Goal: Task Accomplishment & Management: Manage account settings

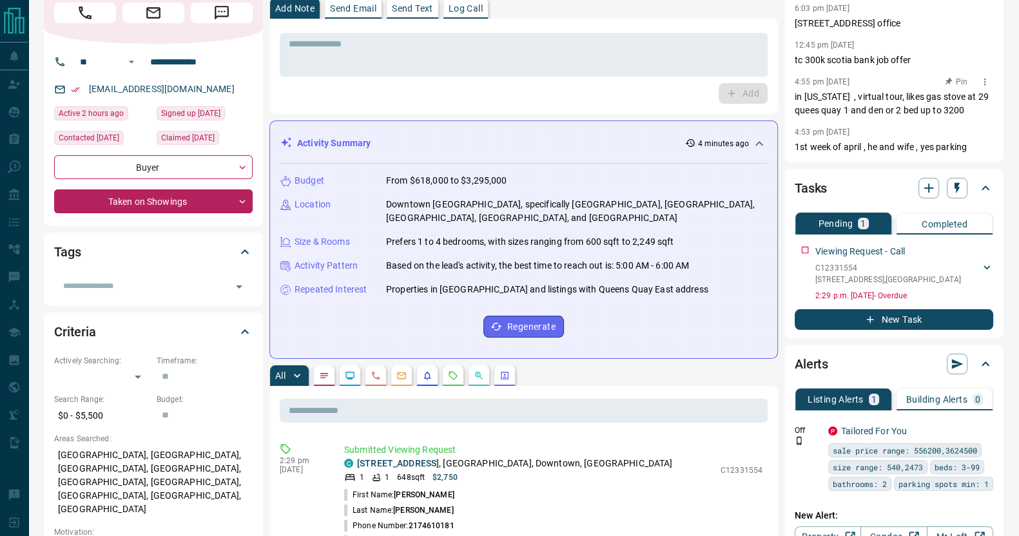
scroll to position [55, 0]
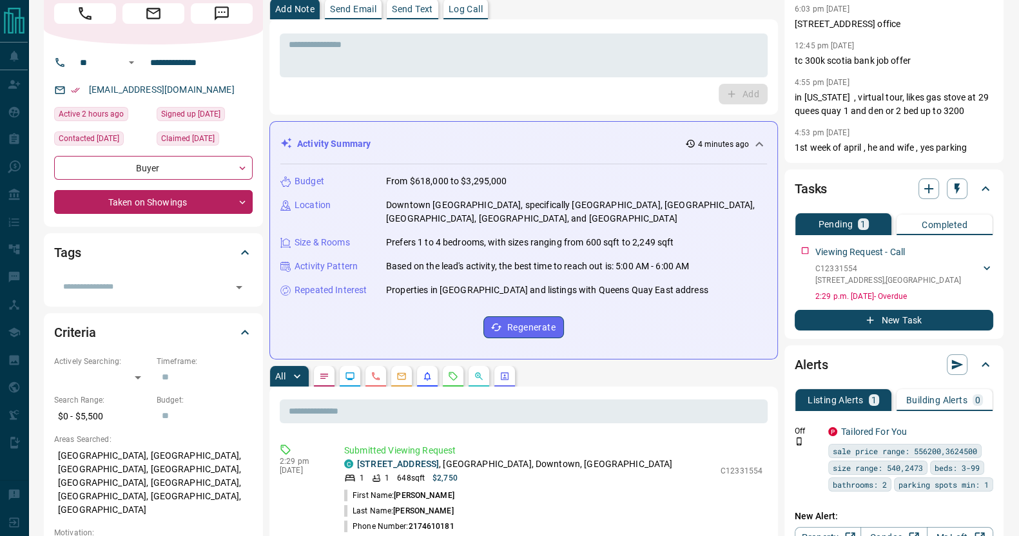
click at [219, 101] on div "[EMAIL_ADDRESS][DOMAIN_NAME]" at bounding box center [153, 89] width 198 height 21
copy link "[EMAIL_ADDRESS][DOMAIN_NAME]"
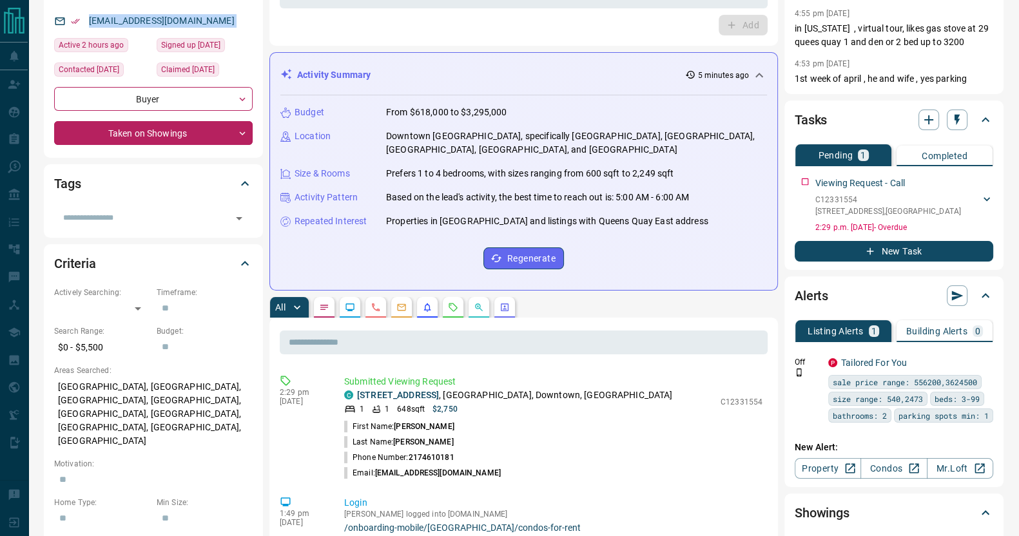
scroll to position [0, 0]
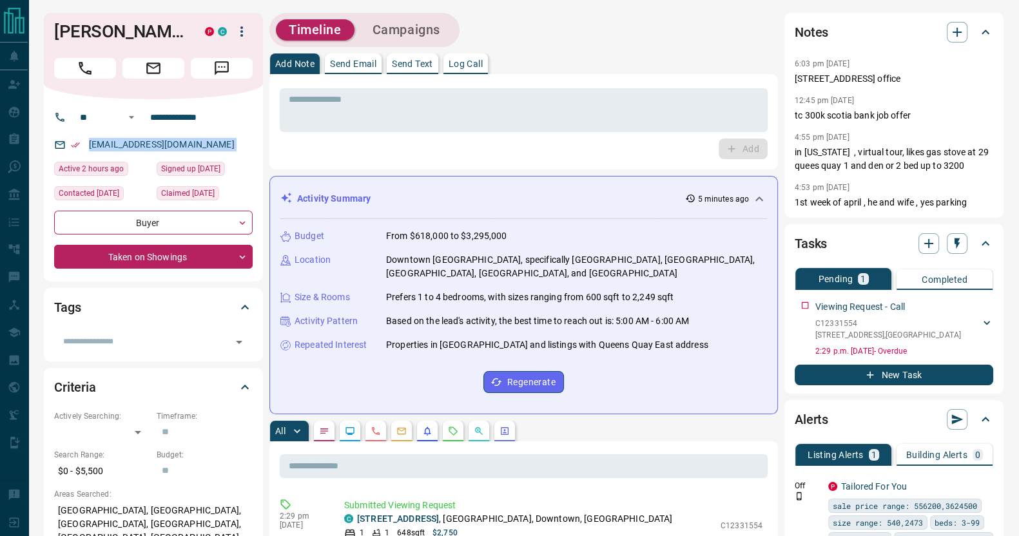
copy link "[EMAIL_ADDRESS][DOMAIN_NAME]"
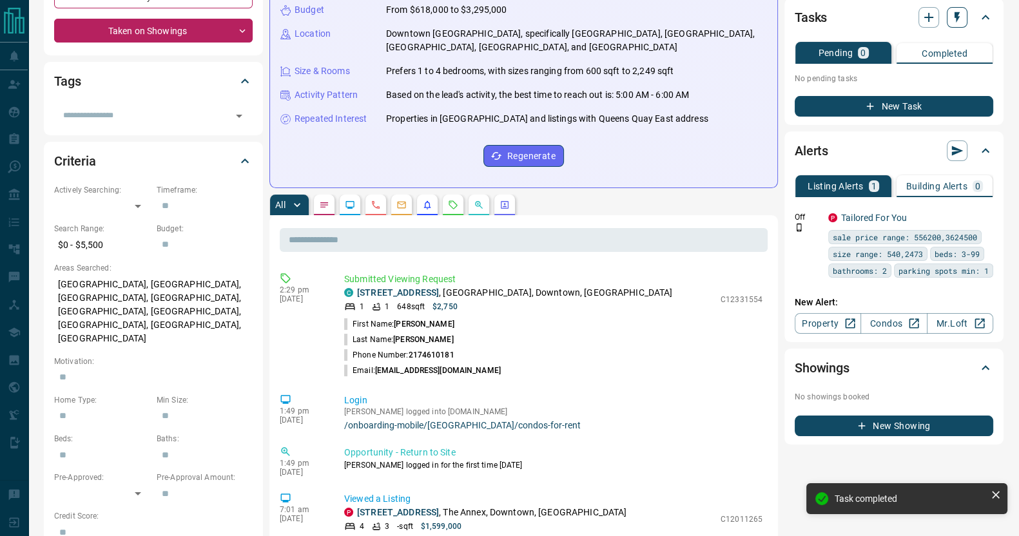
click at [953, 14] on icon "button" at bounding box center [956, 17] width 13 height 13
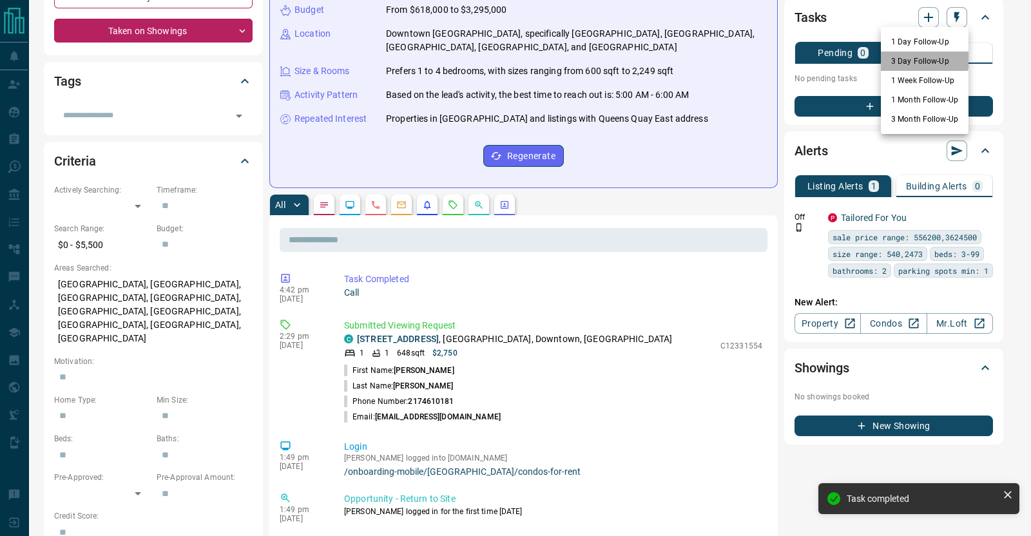
click at [915, 59] on li "3 Day Follow-Up" at bounding box center [925, 61] width 88 height 19
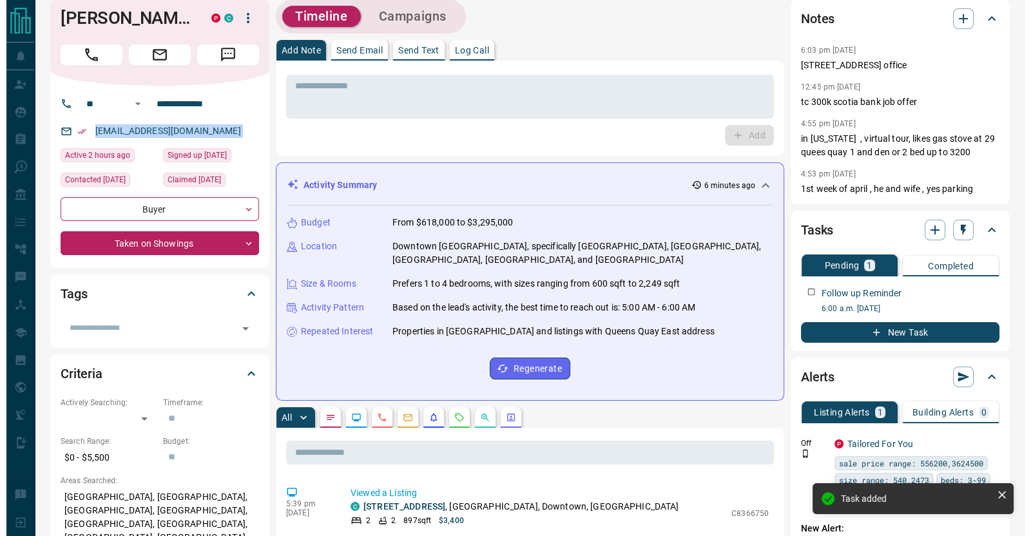
scroll to position [0, 0]
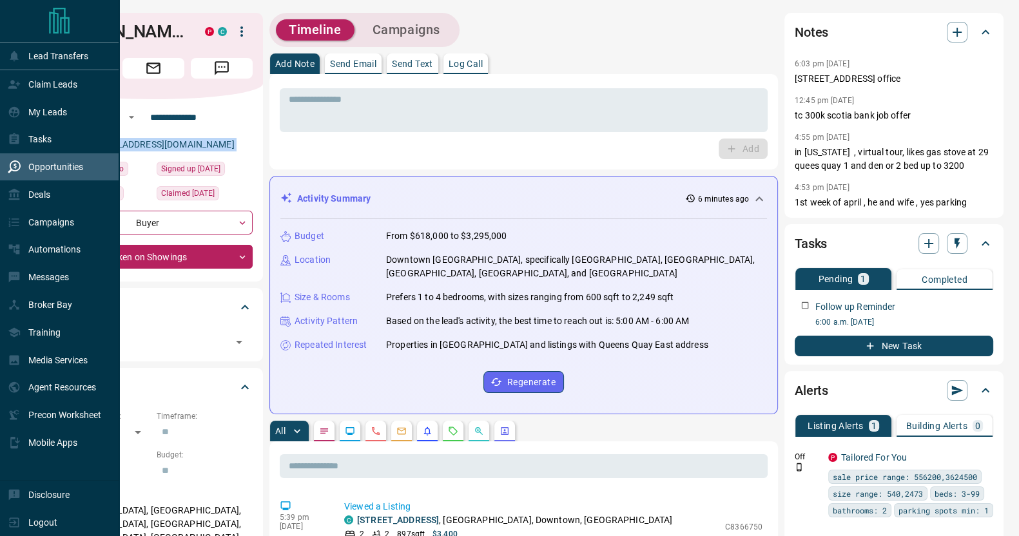
click at [8, 159] on div "Opportunities" at bounding box center [45, 167] width 75 height 21
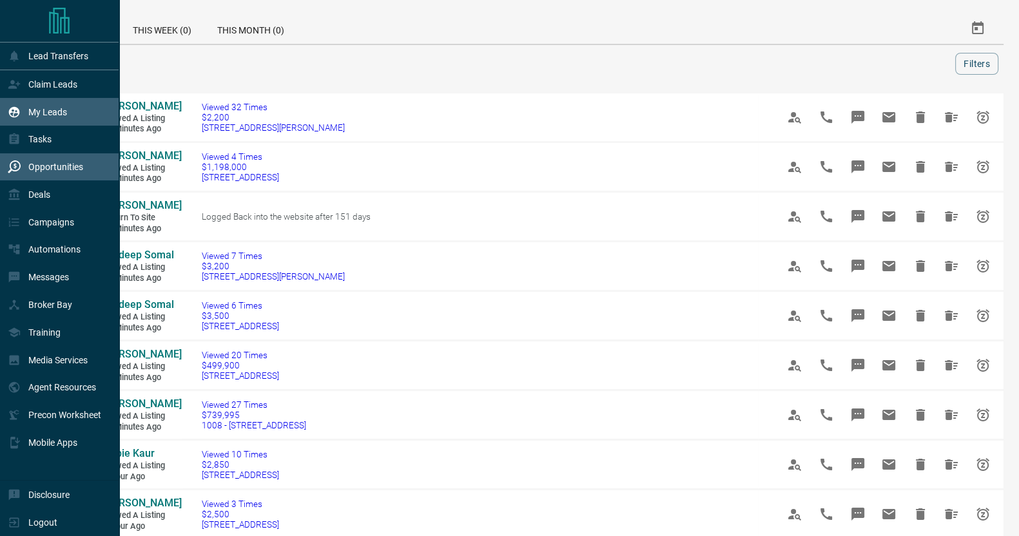
click at [20, 110] on icon at bounding box center [14, 112] width 13 height 13
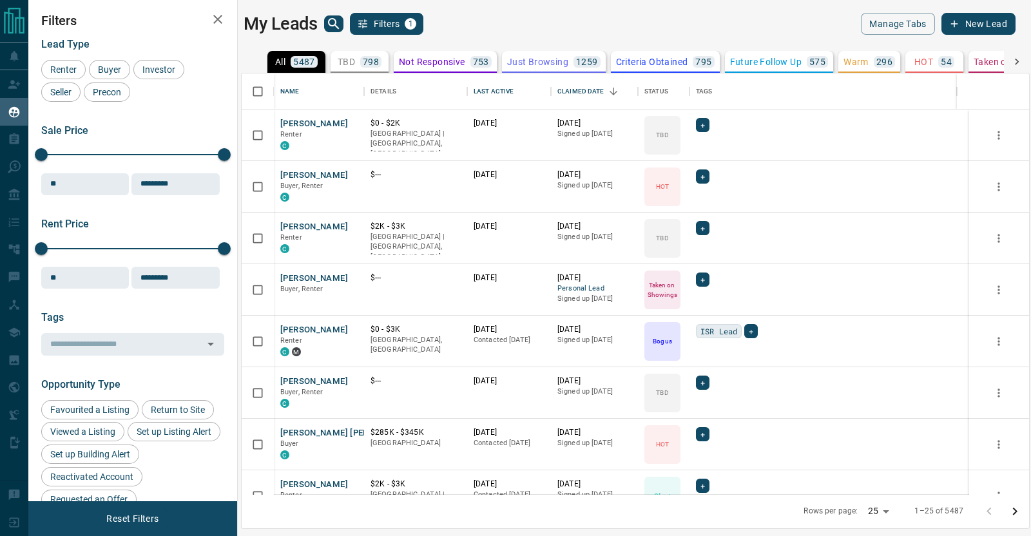
scroll to position [409, 775]
click at [377, 54] on button "TBD 798" at bounding box center [360, 62] width 58 height 22
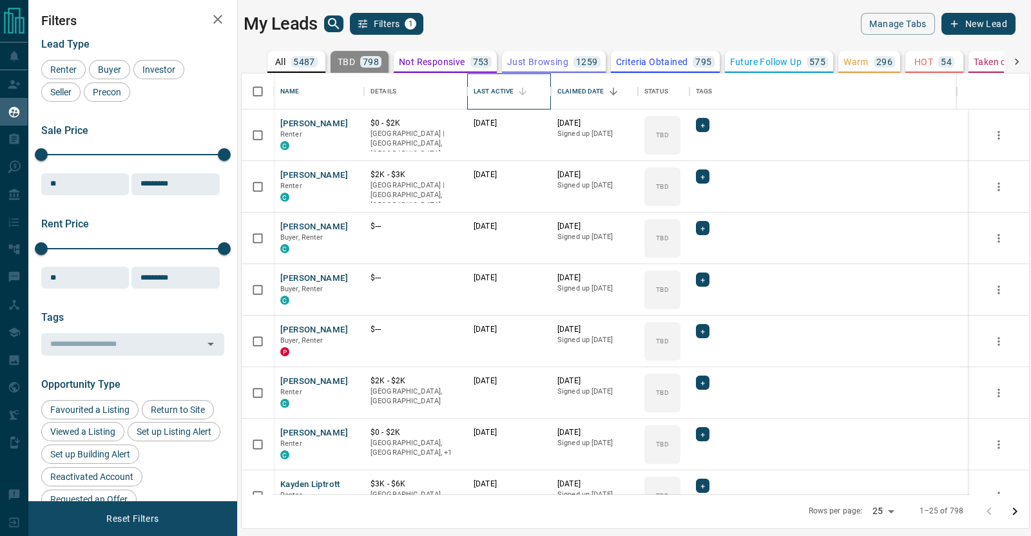
click at [507, 91] on div "Last Active" at bounding box center [494, 91] width 40 height 36
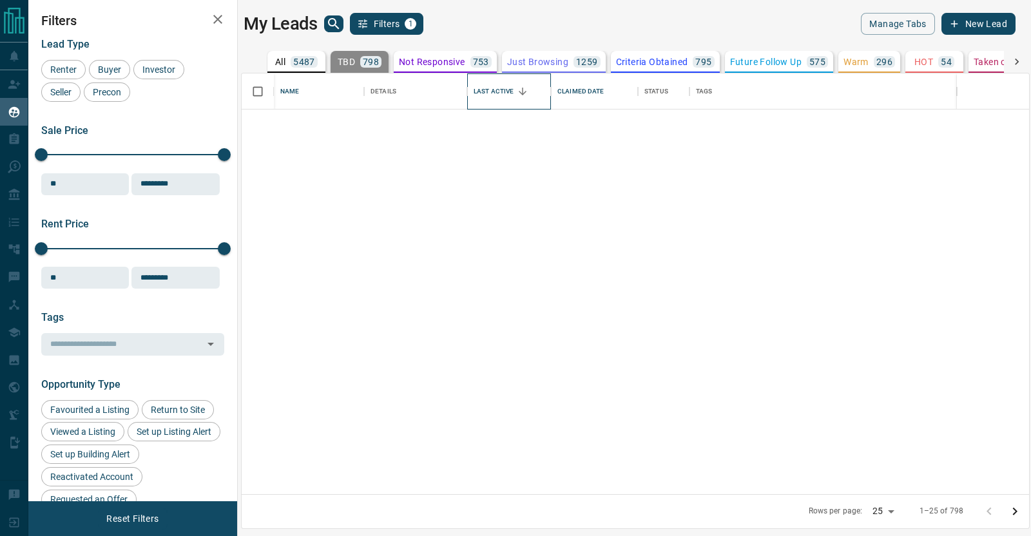
scroll to position [0, 0]
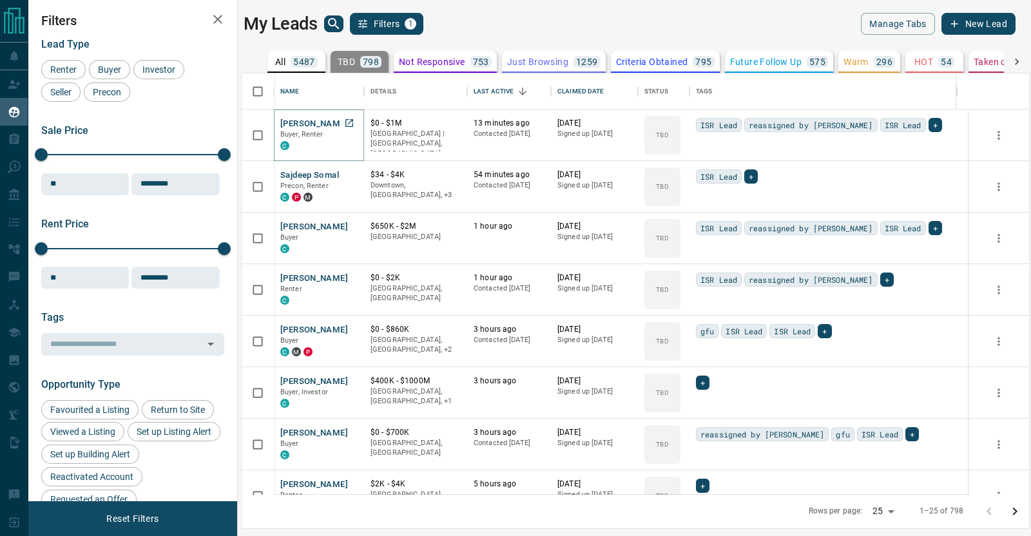
click at [352, 119] on icon "Open in New Tab" at bounding box center [349, 123] width 8 height 8
drag, startPoint x: 347, startPoint y: 168, endPoint x: 348, endPoint y: 175, distance: 6.6
click at [348, 175] on icon "Open in New Tab" at bounding box center [349, 175] width 8 height 8
click at [347, 226] on icon "Open in New Tab" at bounding box center [349, 226] width 10 height 10
click at [347, 276] on icon "Open in New Tab" at bounding box center [349, 278] width 10 height 10
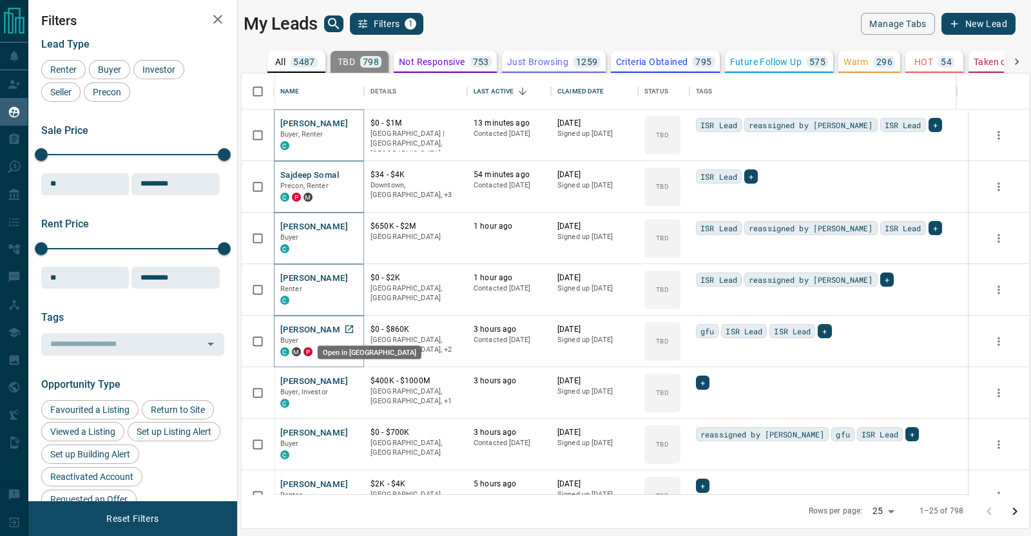
click at [348, 329] on icon "Open in New Tab" at bounding box center [349, 329] width 8 height 8
click at [354, 380] on link "Open in New Tab" at bounding box center [349, 380] width 17 height 17
click at [347, 429] on icon "Open in New Tab" at bounding box center [349, 432] width 10 height 10
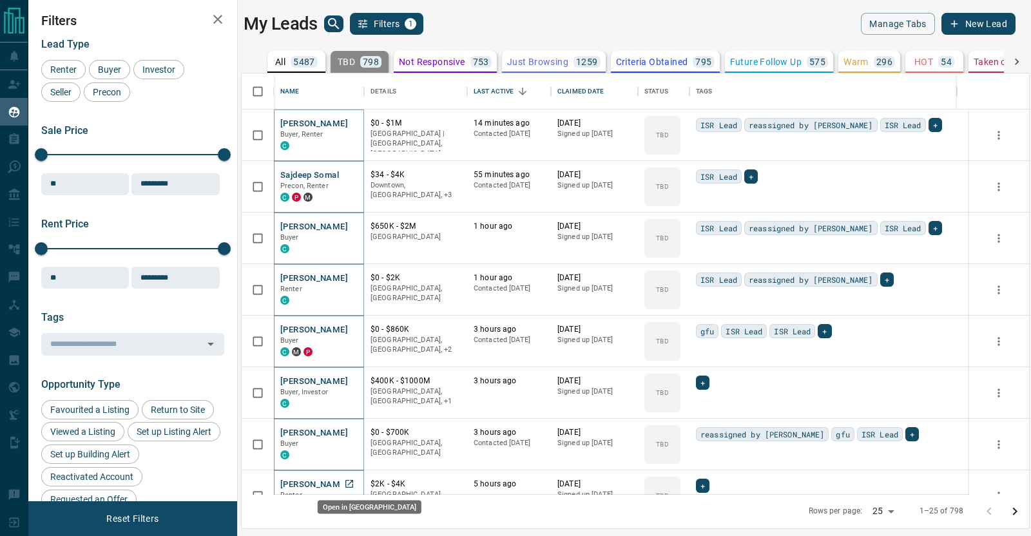
click at [351, 485] on icon "Open in New Tab" at bounding box center [349, 484] width 10 height 10
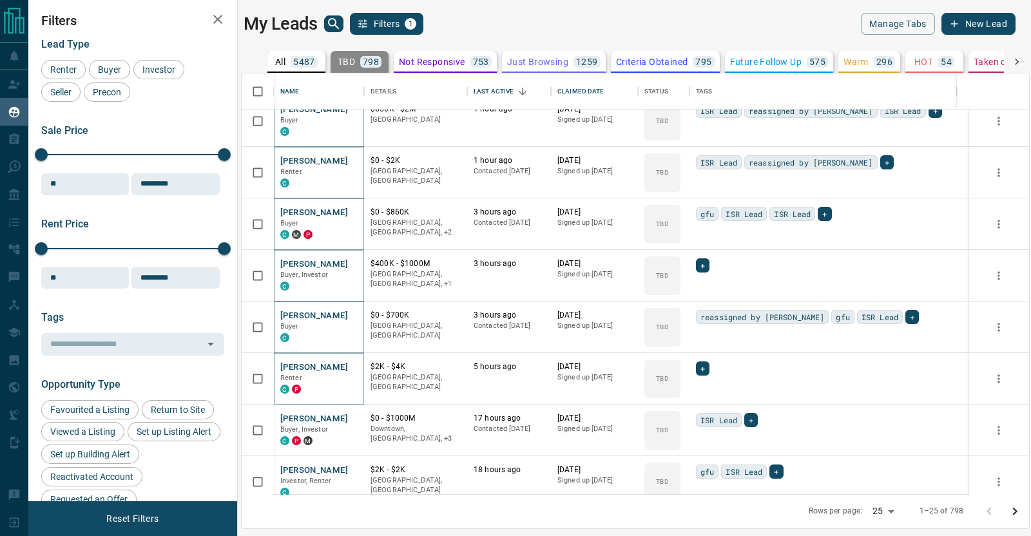
scroll to position [119, 0]
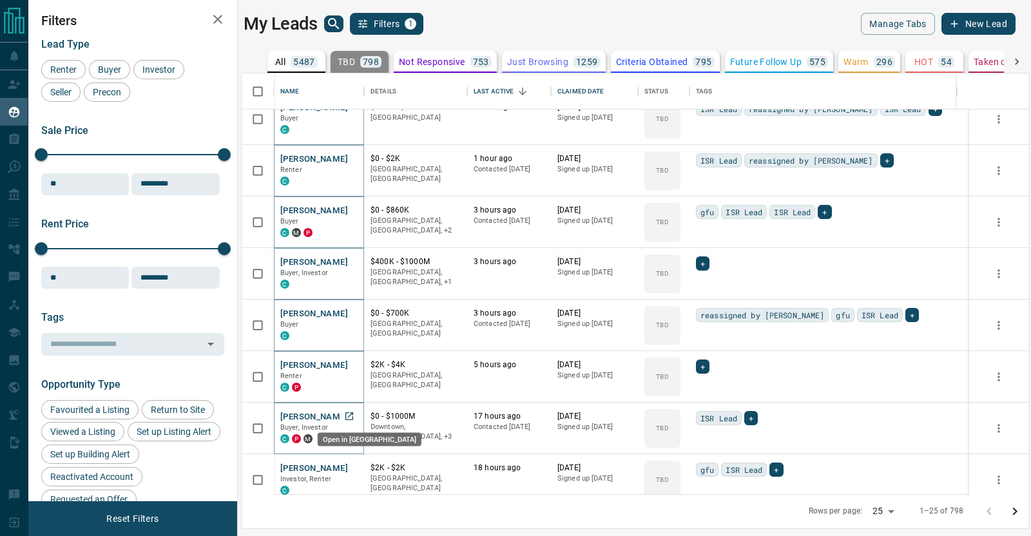
click at [348, 419] on icon "Open in New Tab" at bounding box center [349, 416] width 8 height 8
drag, startPoint x: 349, startPoint y: 462, endPoint x: 348, endPoint y: 468, distance: 6.5
click at [348, 468] on icon "Open in New Tab" at bounding box center [349, 468] width 8 height 8
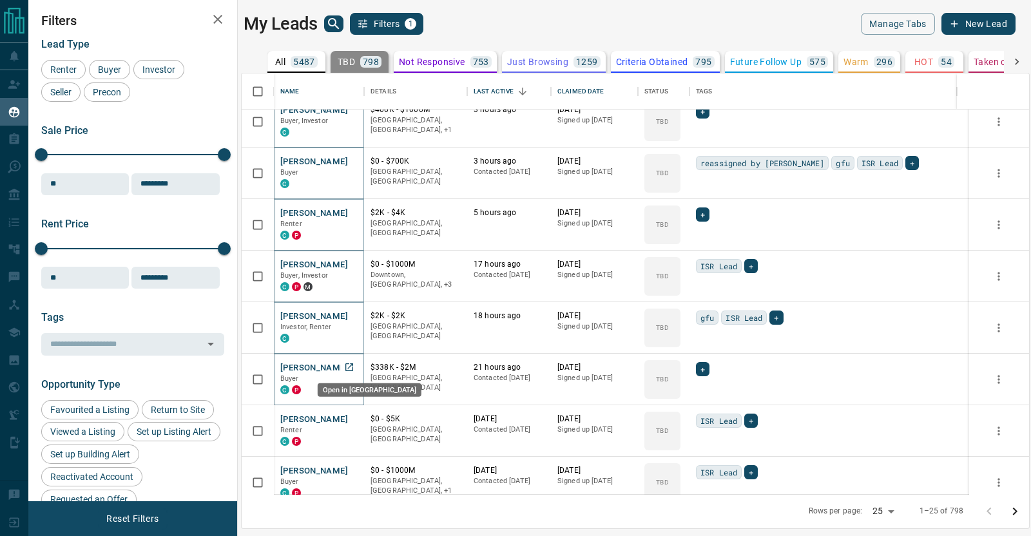
click at [351, 369] on icon "Open in New Tab" at bounding box center [349, 367] width 10 height 10
click at [350, 417] on icon "Open in New Tab" at bounding box center [349, 419] width 8 height 8
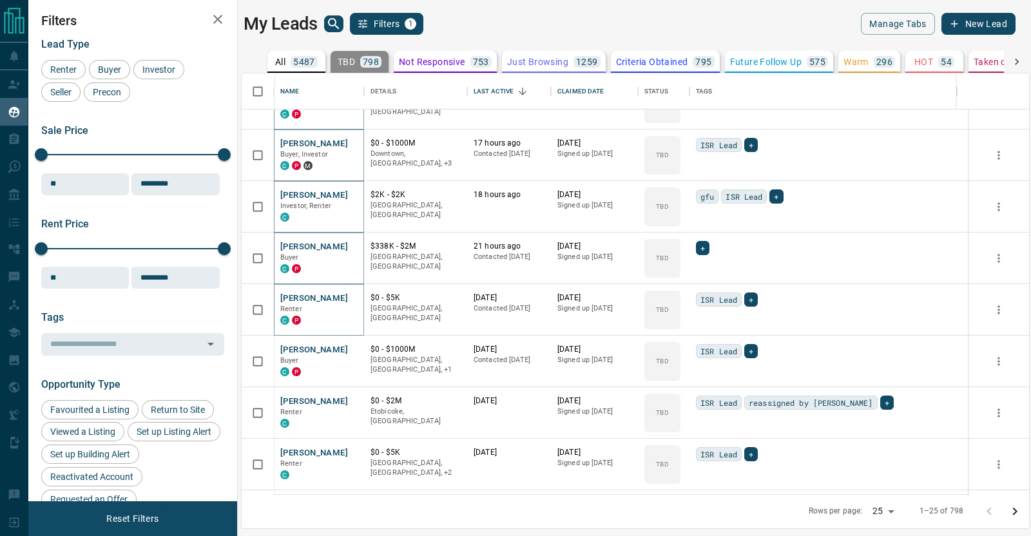
scroll to position [394, 0]
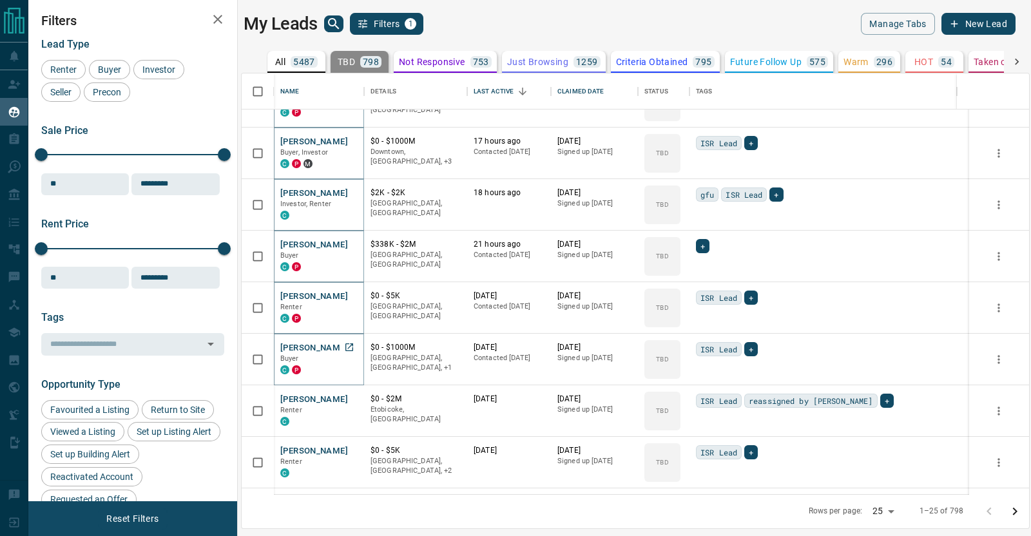
click at [351, 342] on icon "Open in New Tab" at bounding box center [349, 347] width 10 height 10
drag, startPoint x: 357, startPoint y: 395, endPoint x: 350, endPoint y: 398, distance: 7.5
click at [350, 398] on icon "Open in New Tab" at bounding box center [349, 399] width 10 height 10
click at [351, 449] on icon "Open in New Tab" at bounding box center [349, 450] width 10 height 10
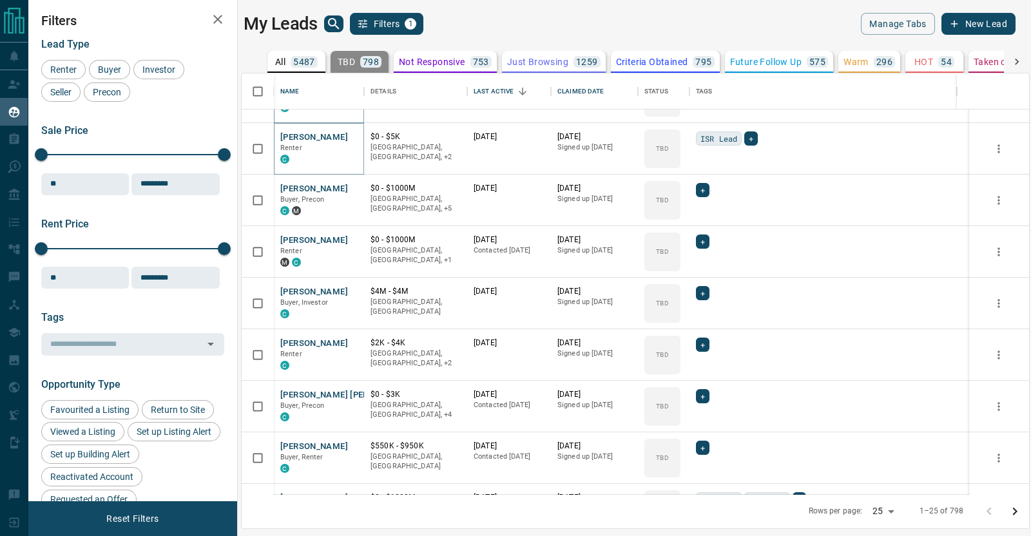
scroll to position [709, 0]
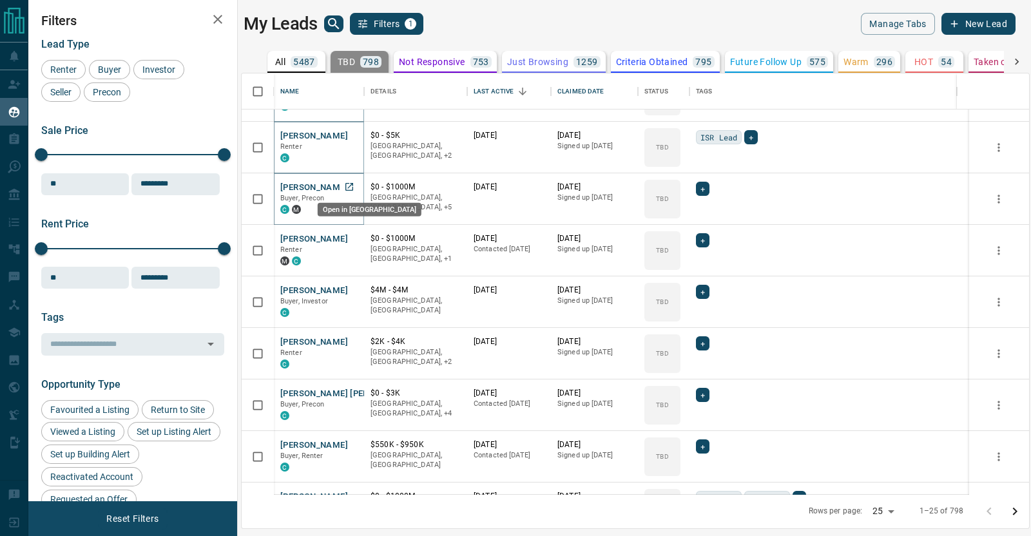
click at [352, 185] on icon "Open in New Tab" at bounding box center [349, 187] width 10 height 10
click at [349, 285] on icon "Open in New Tab" at bounding box center [349, 290] width 10 height 10
click at [349, 340] on icon "Open in New Tab" at bounding box center [349, 342] width 8 height 8
